Goal: Task Accomplishment & Management: Manage account settings

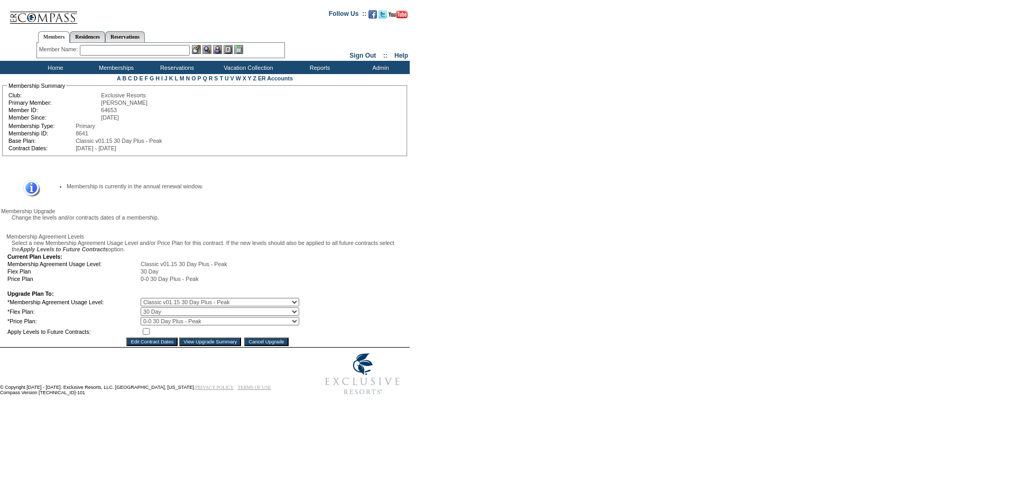
click at [150, 335] on input "checkbox" at bounding box center [146, 331] width 7 height 7
checkbox input "true"
click at [196, 346] on input "View Upgrade Summary" at bounding box center [210, 341] width 62 height 8
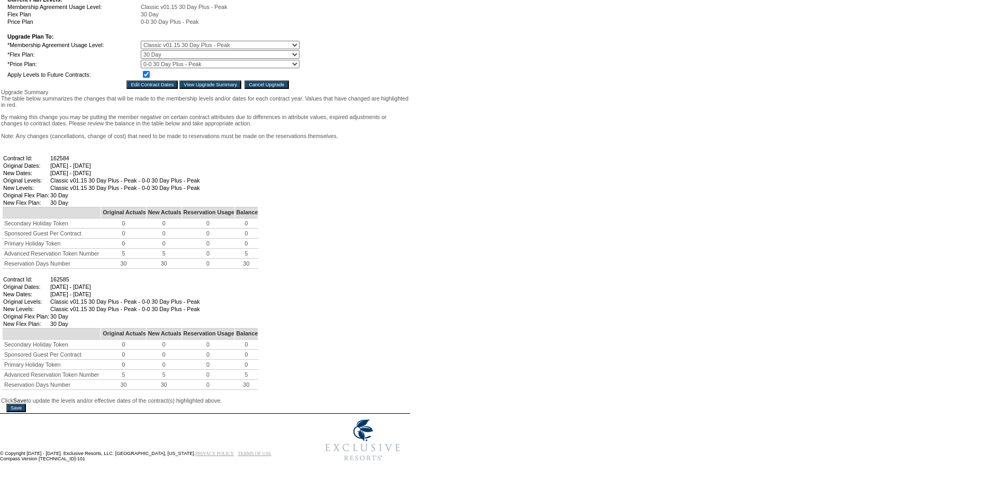
scroll to position [369, 0]
click at [21, 404] on input "Save" at bounding box center [16, 408] width 20 height 8
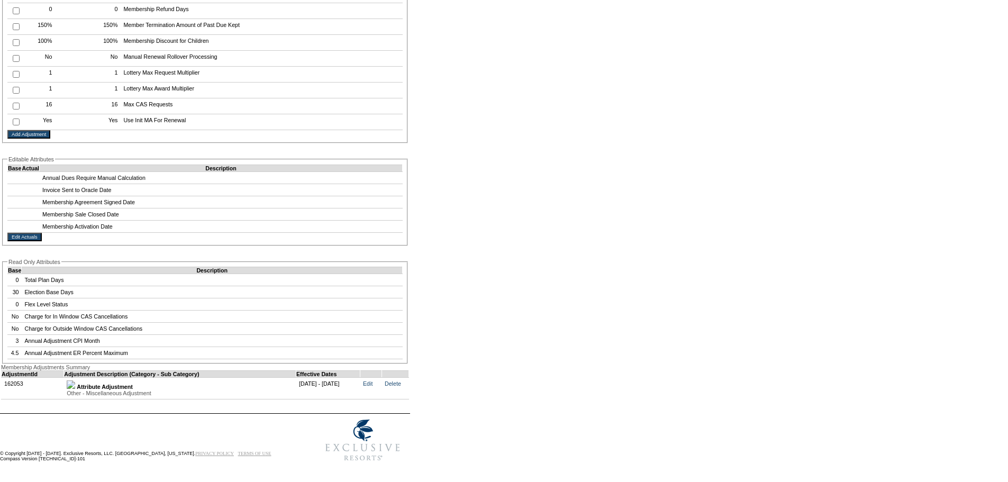
scroll to position [1891, 0]
click at [400, 380] on link "Delete" at bounding box center [392, 383] width 16 height 6
